Goal: Task Accomplishment & Management: Manage account settings

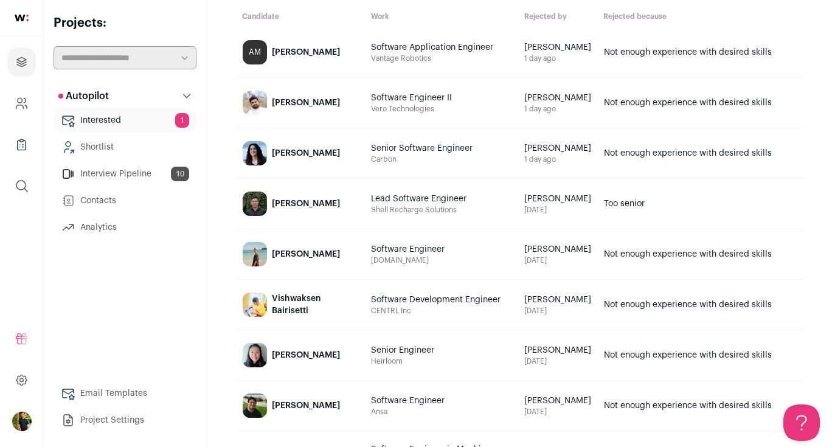
scroll to position [90, 0]
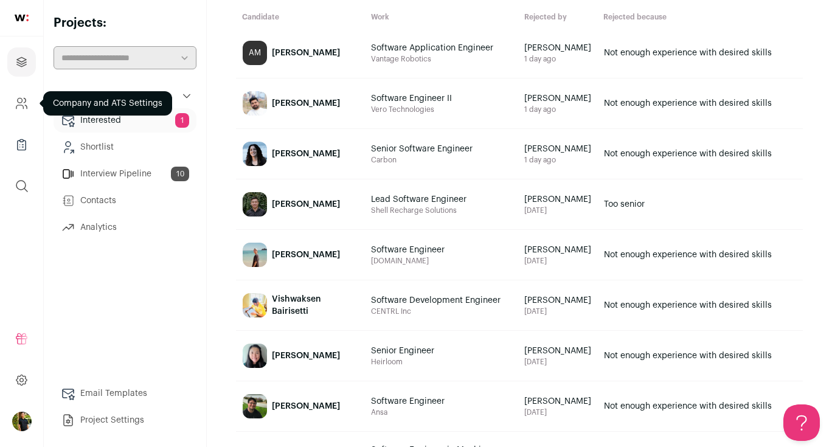
click at [10, 99] on link "Company and ATS Settings" at bounding box center [21, 103] width 29 height 29
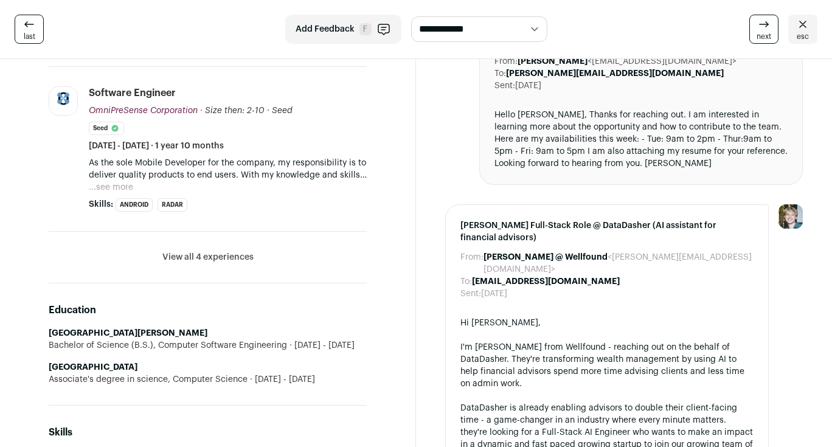
scroll to position [688, 0]
click at [266, 241] on li "View all 4 experiences View less" at bounding box center [208, 258] width 318 height 52
click at [242, 252] on button "View all 4 experiences" at bounding box center [207, 258] width 91 height 12
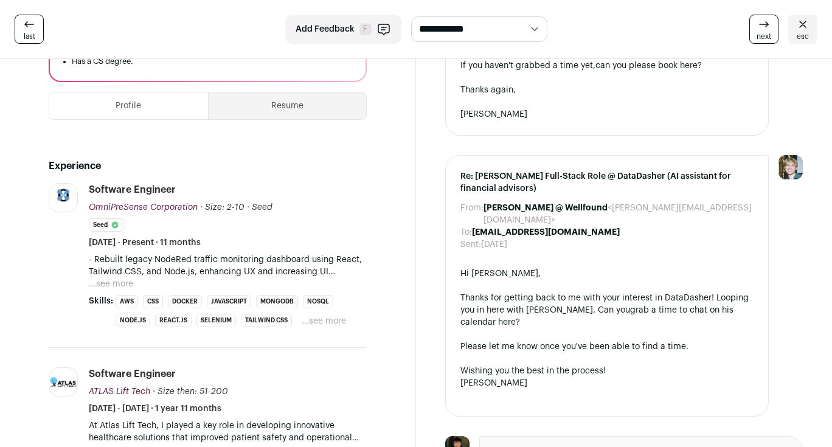
scroll to position [185, 0]
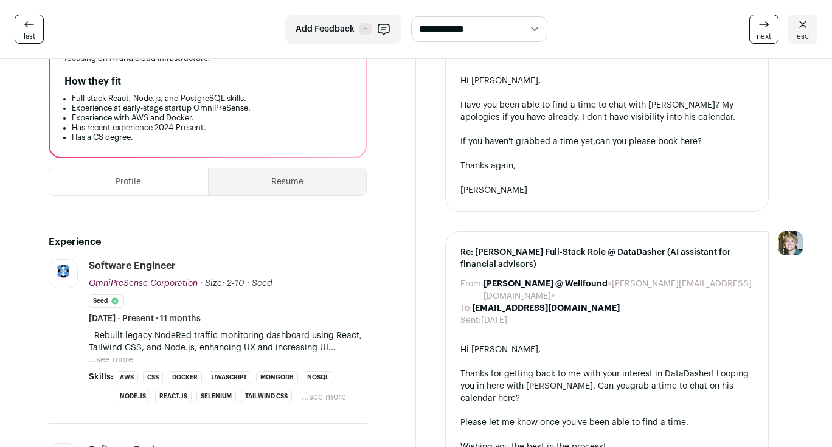
click at [108, 355] on button "...see more" at bounding box center [111, 360] width 44 height 12
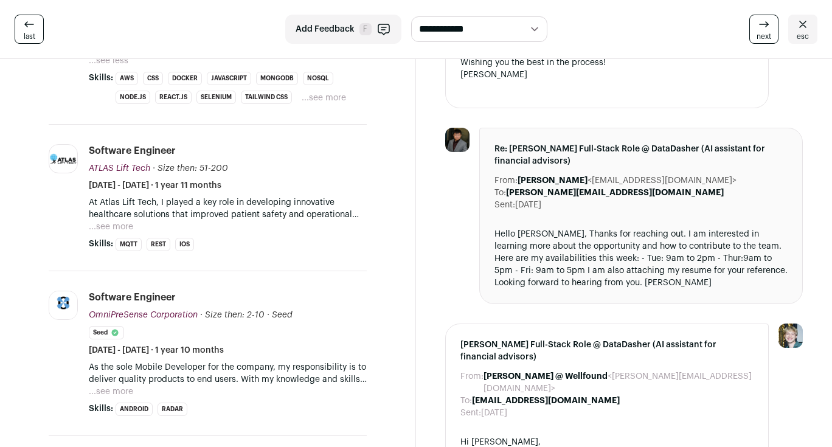
scroll to position [569, 0]
click at [127, 229] on button "...see more" at bounding box center [111, 227] width 44 height 12
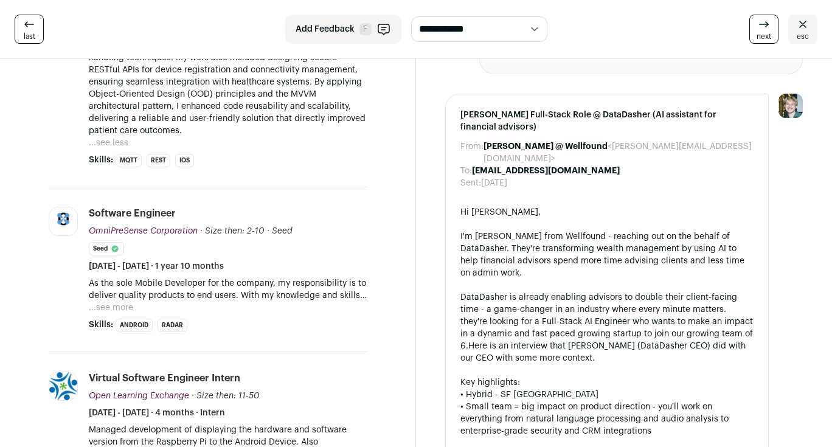
scroll to position [830, 0]
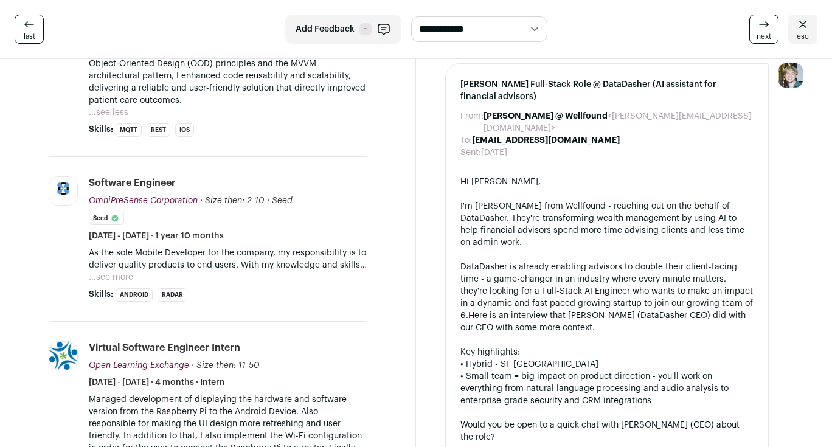
click at [109, 271] on button "...see more" at bounding box center [111, 277] width 44 height 12
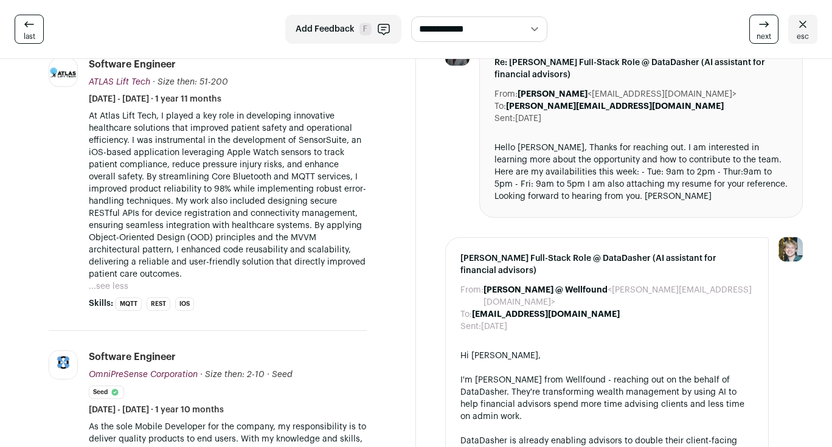
scroll to position [661, 0]
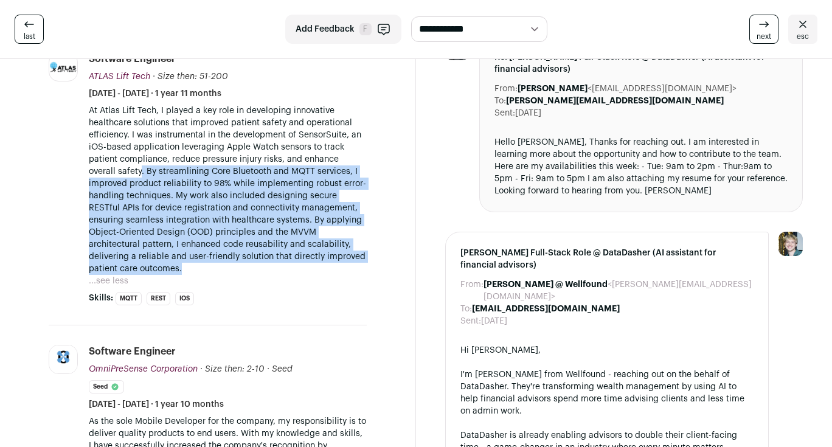
drag, startPoint x: 111, startPoint y: 173, endPoint x: 388, endPoint y: 252, distance: 287.9
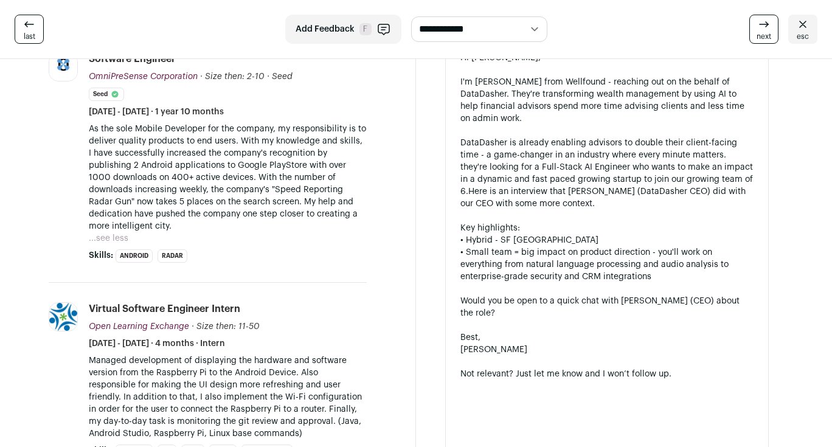
scroll to position [955, 0]
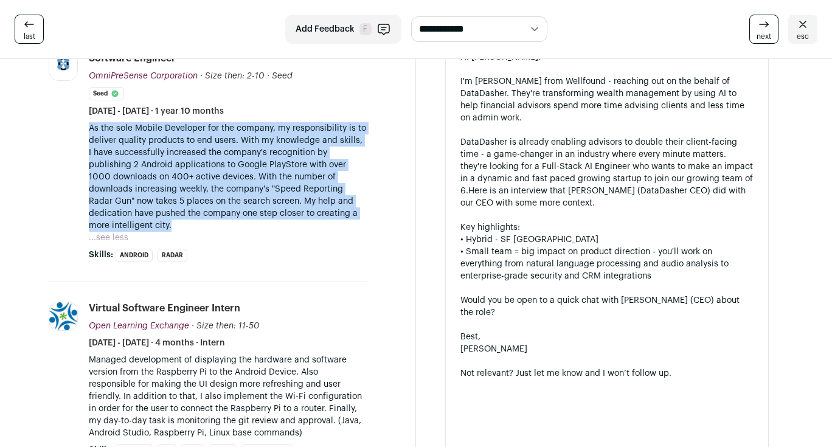
drag, startPoint x: 89, startPoint y: 116, endPoint x: 163, endPoint y: 209, distance: 119.1
click at [163, 209] on p "As the sole Mobile Developer for the company, my responsibility is to deliver q…" at bounding box center [228, 177] width 278 height 110
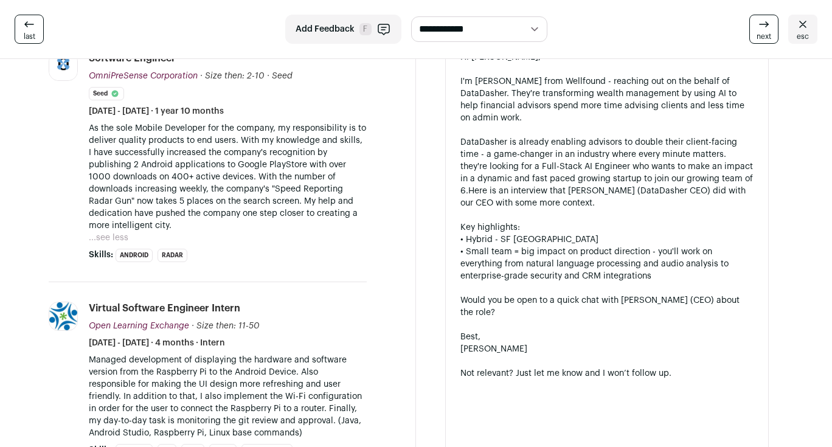
click at [163, 209] on p "As the sole Mobile Developer for the company, my responsibility is to deliver q…" at bounding box center [228, 177] width 278 height 110
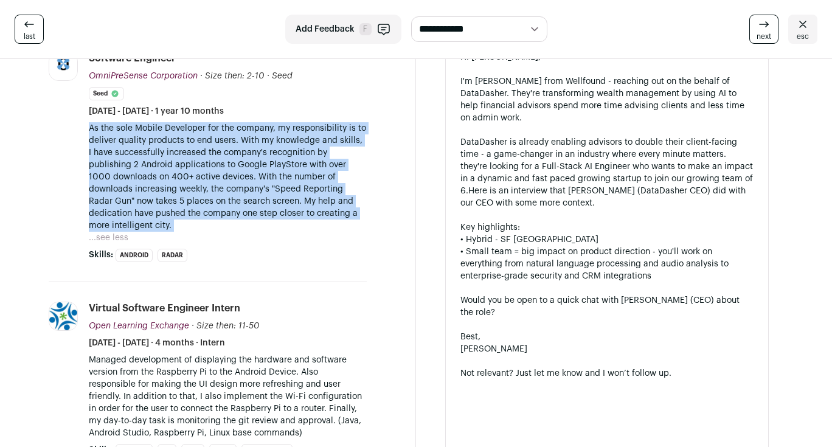
drag, startPoint x: 163, startPoint y: 209, endPoint x: 130, endPoint y: 176, distance: 46.9
click at [130, 176] on p "As the sole Mobile Developer for the company, my responsibility is to deliver q…" at bounding box center [228, 177] width 278 height 110
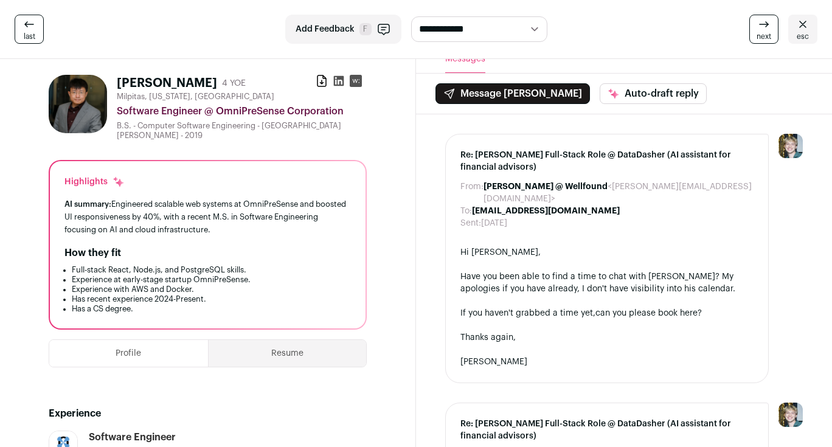
scroll to position [0, 0]
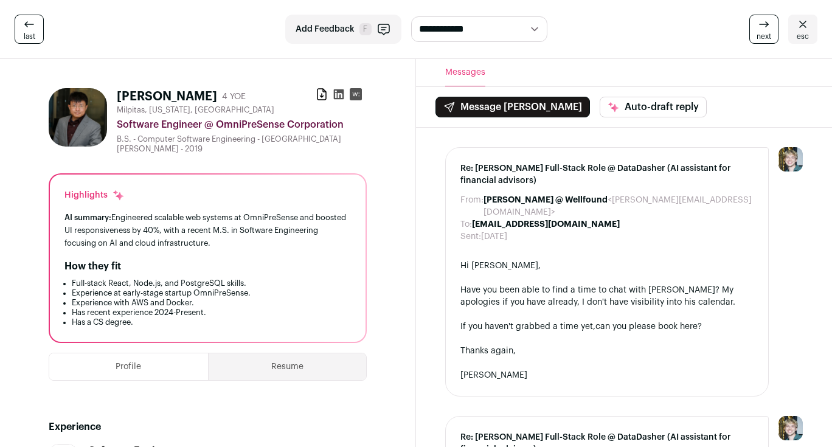
click at [521, 31] on select "**********" at bounding box center [479, 29] width 136 height 26
select select "**********"
click at [411, 16] on select "**********" at bounding box center [479, 29] width 136 height 26
click at [588, 36] on div "next esc" at bounding box center [684, 29] width 268 height 29
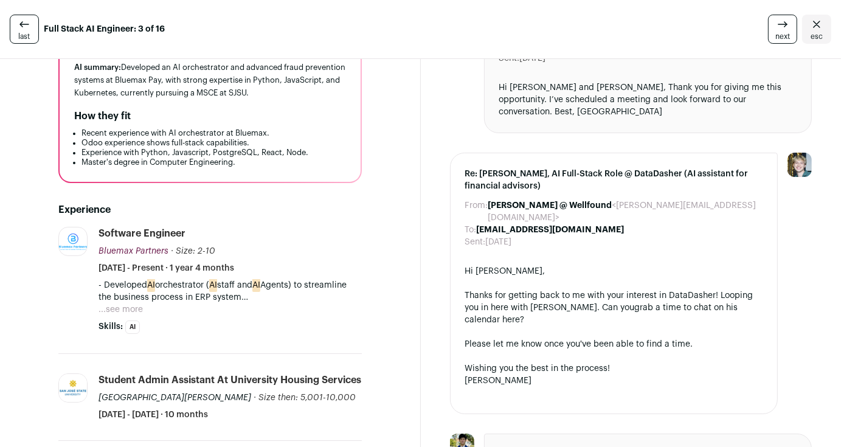
scroll to position [181, 0]
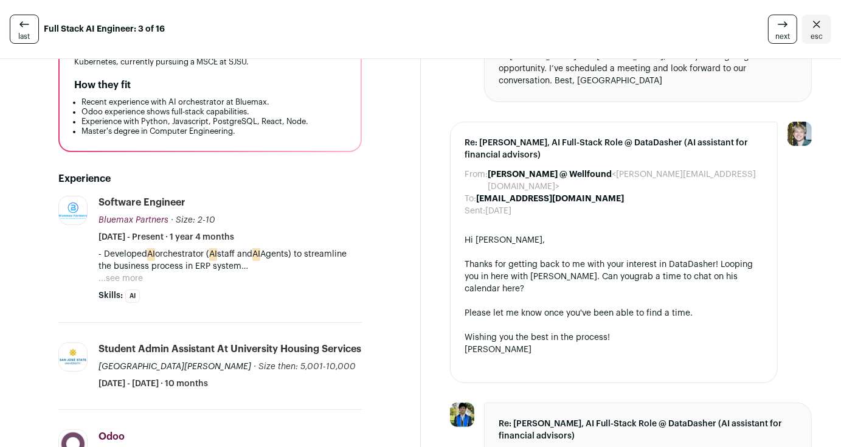
click at [109, 273] on button "...see more" at bounding box center [121, 279] width 44 height 12
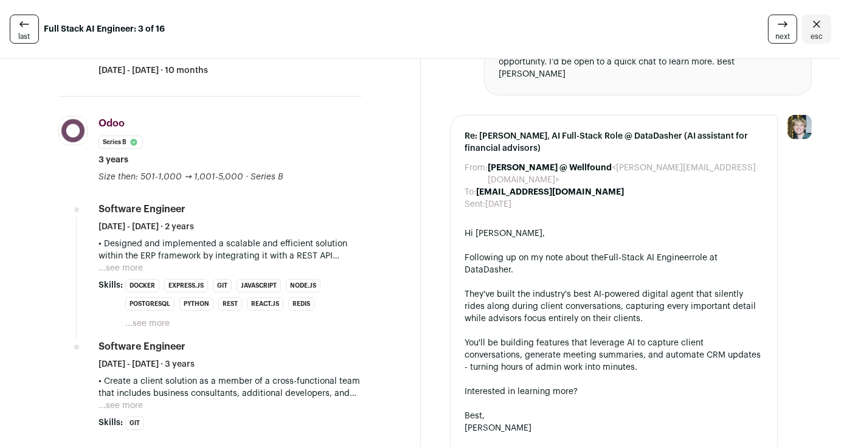
scroll to position [640, 0]
click at [125, 263] on button "...see more" at bounding box center [121, 269] width 44 height 12
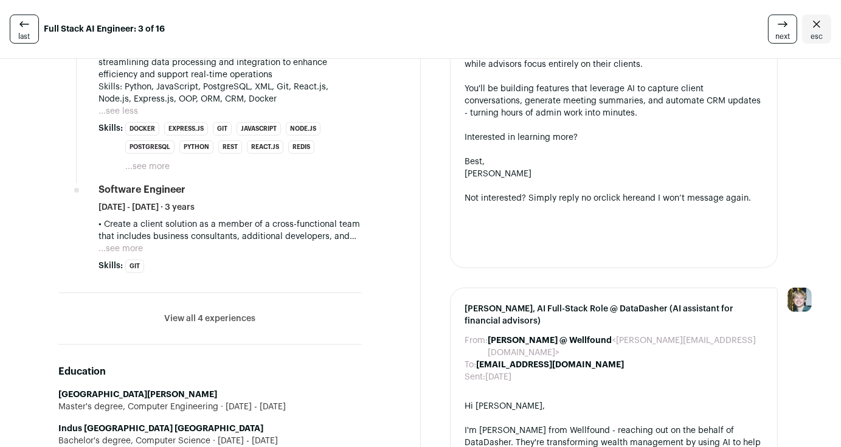
scroll to position [894, 0]
click at [113, 243] on button "...see more" at bounding box center [121, 249] width 44 height 12
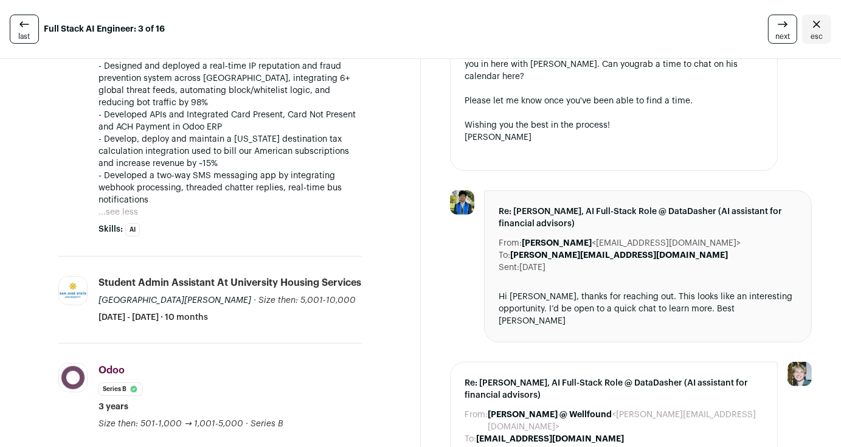
scroll to position [0, 0]
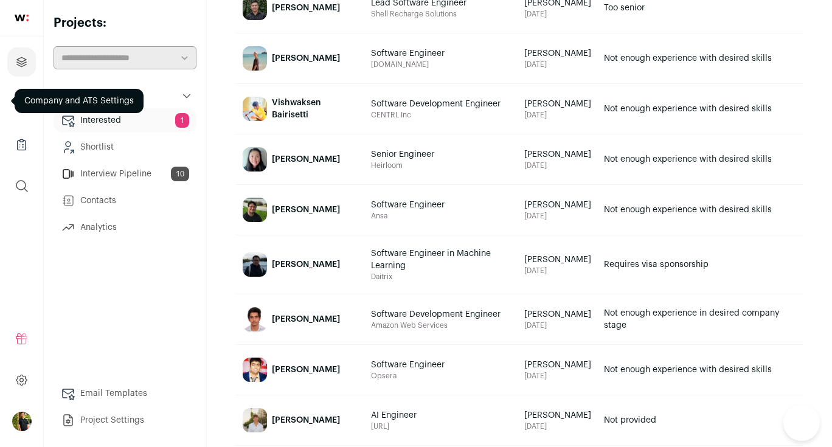
scroll to position [381, 0]
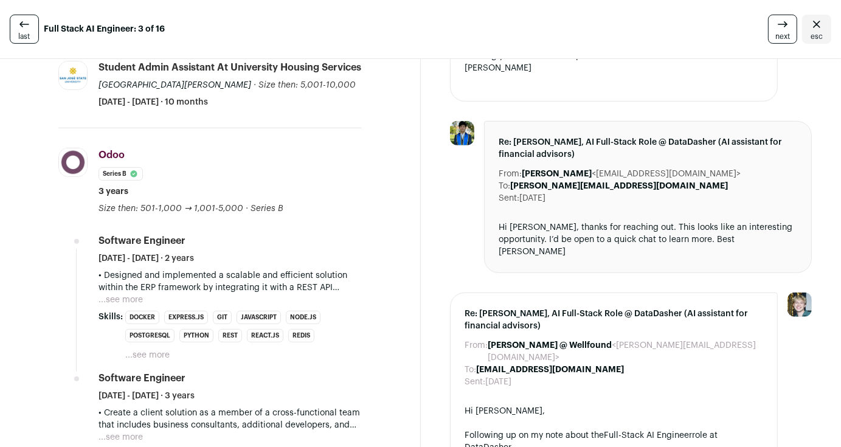
click at [114, 294] on button "...see more" at bounding box center [121, 300] width 44 height 12
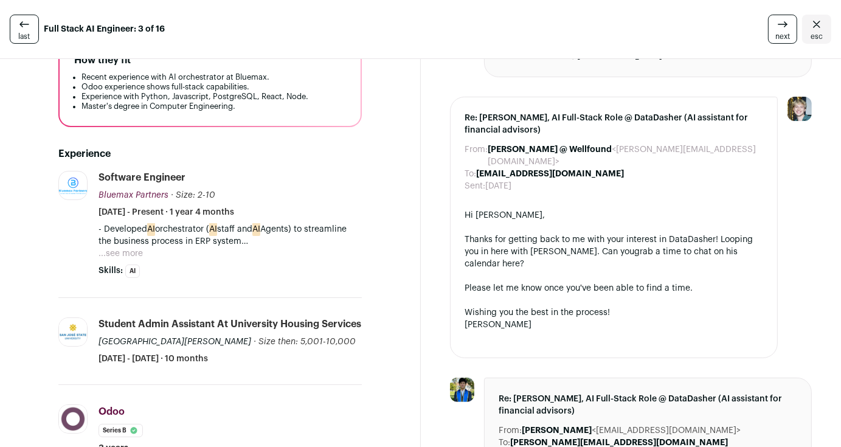
scroll to position [207, 0]
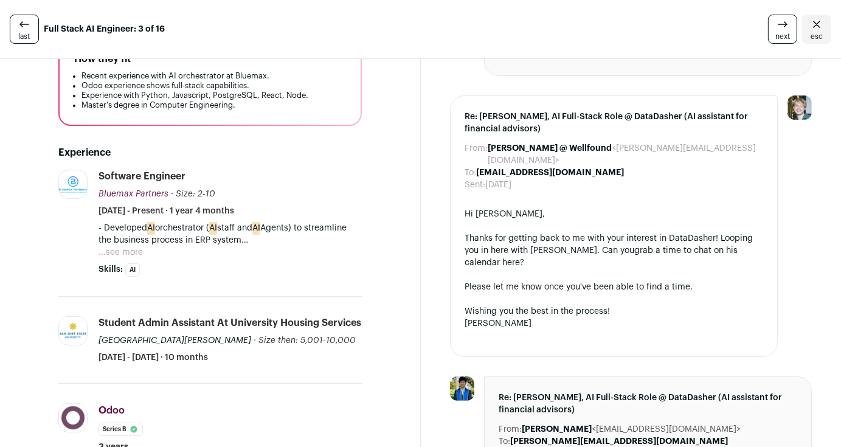
click at [108, 246] on button "...see more" at bounding box center [121, 252] width 44 height 12
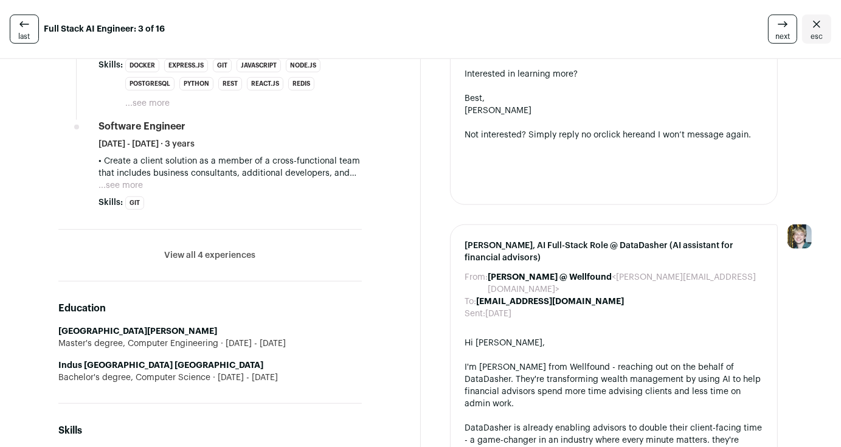
scroll to position [839, 0]
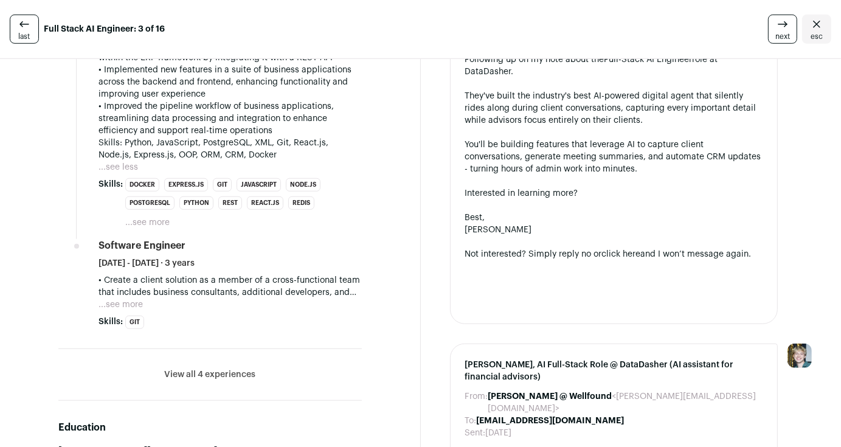
click at [123, 299] on button "...see more" at bounding box center [121, 305] width 44 height 12
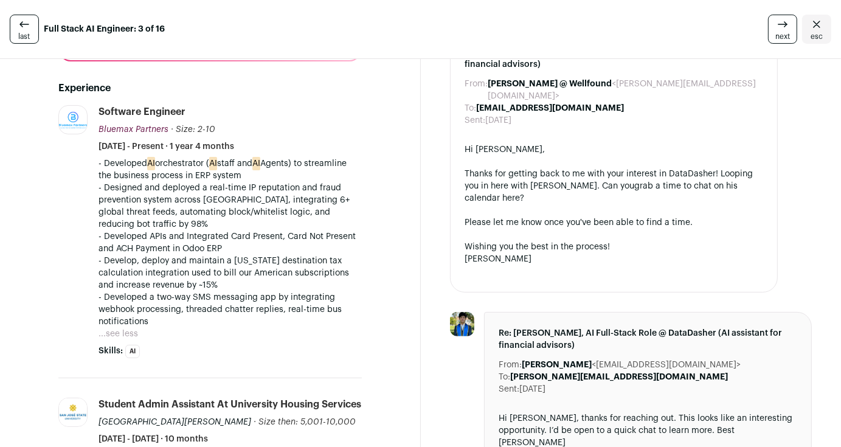
scroll to position [273, 0]
